Goal: Navigation & Orientation: Find specific page/section

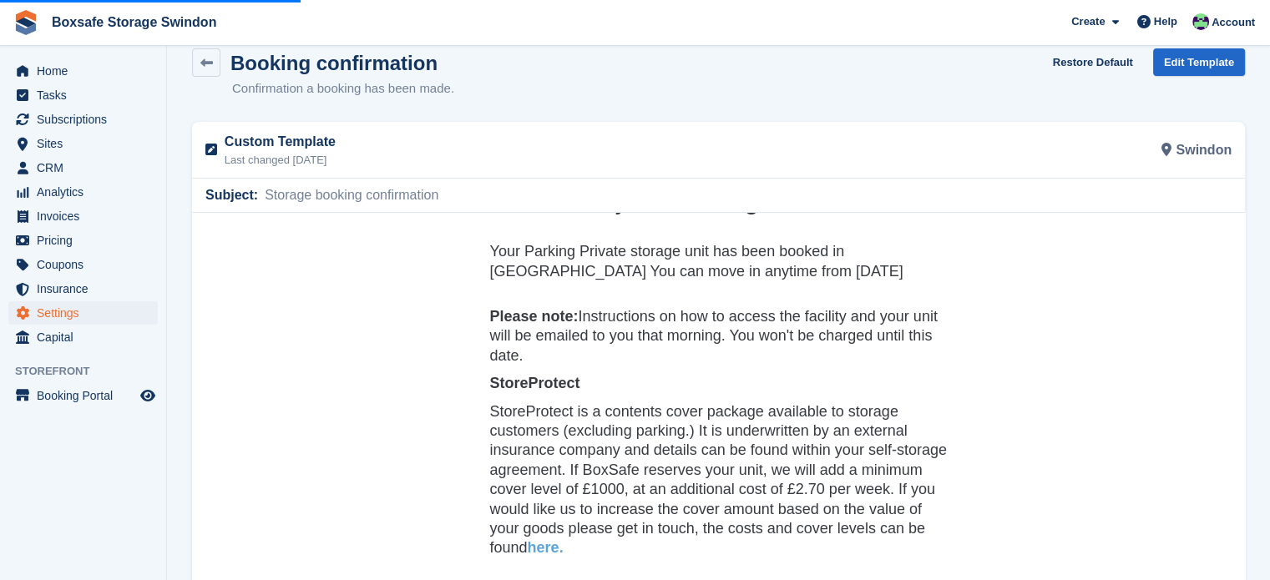
scroll to position [22, 0]
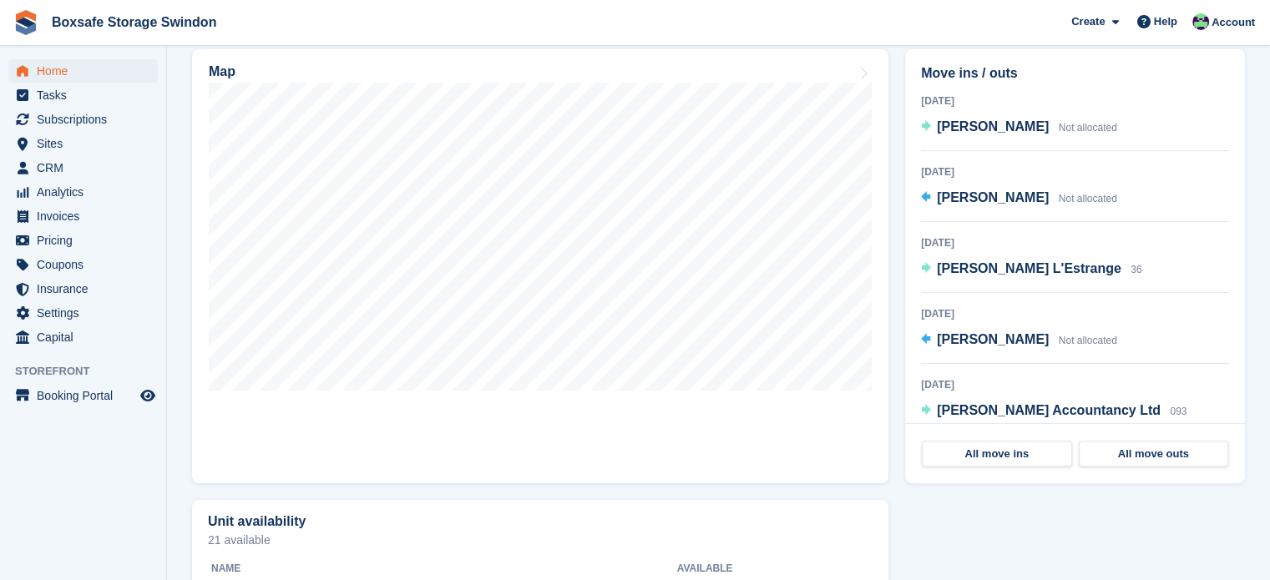
scroll to position [466, 0]
